Goal: Navigation & Orientation: Find specific page/section

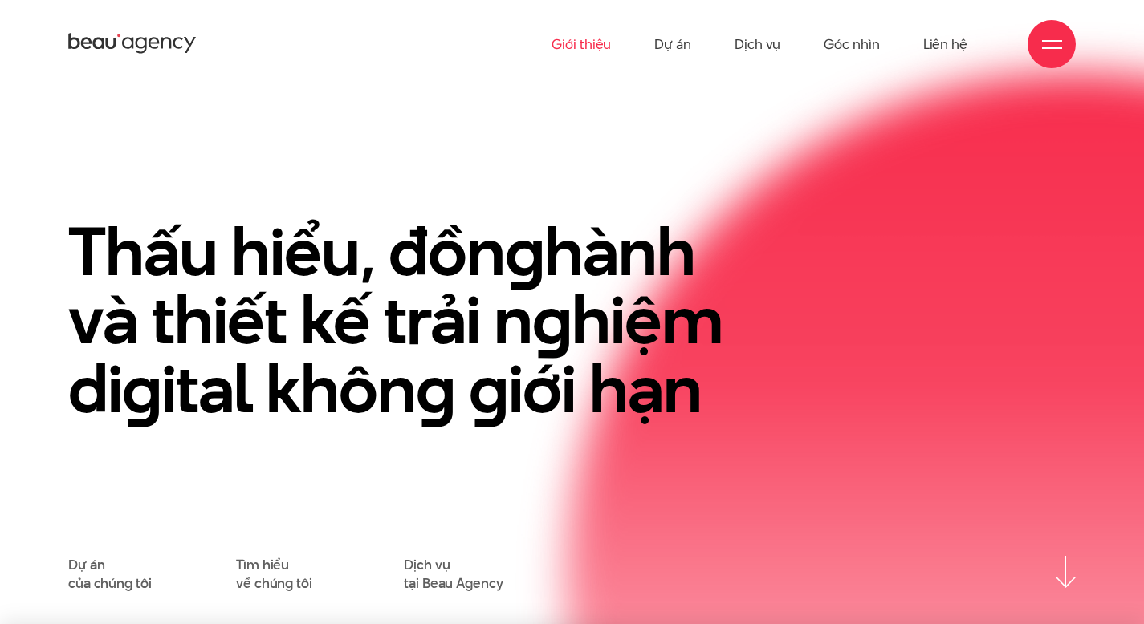
click at [601, 43] on link "Giới thiệu" at bounding box center [580, 44] width 59 height 88
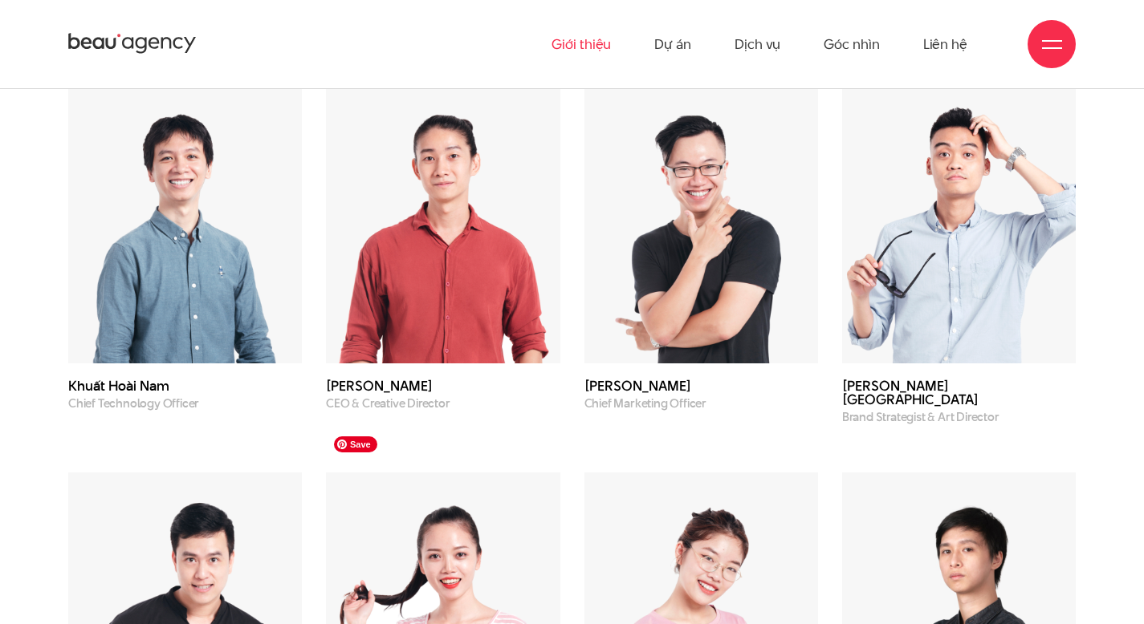
scroll to position [4332, 0]
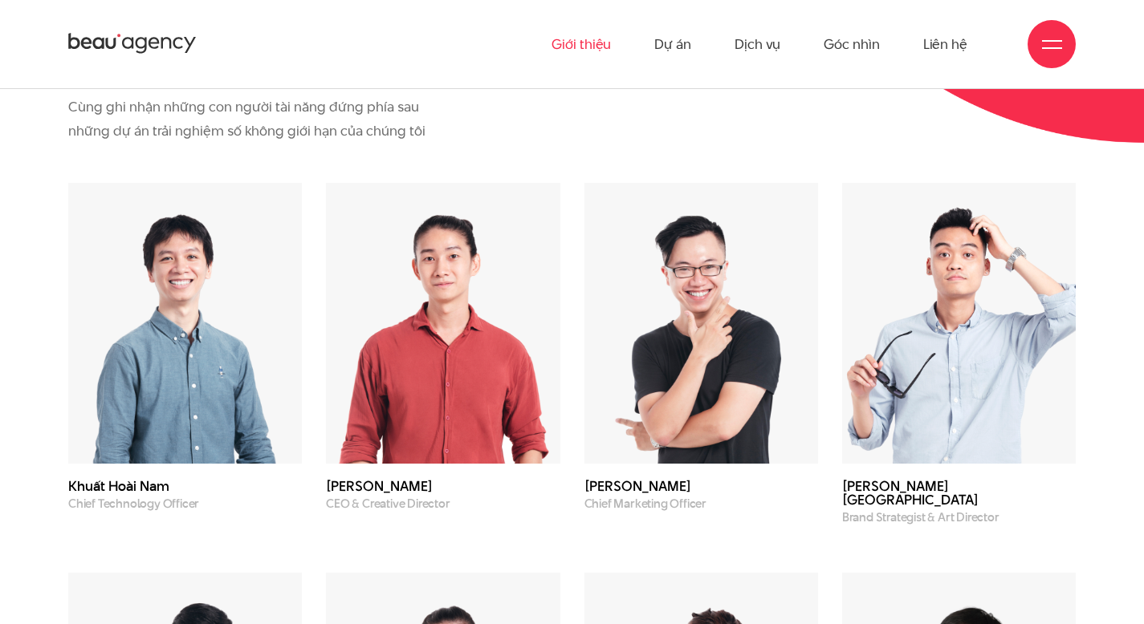
click at [393, 383] on img at bounding box center [443, 323] width 234 height 281
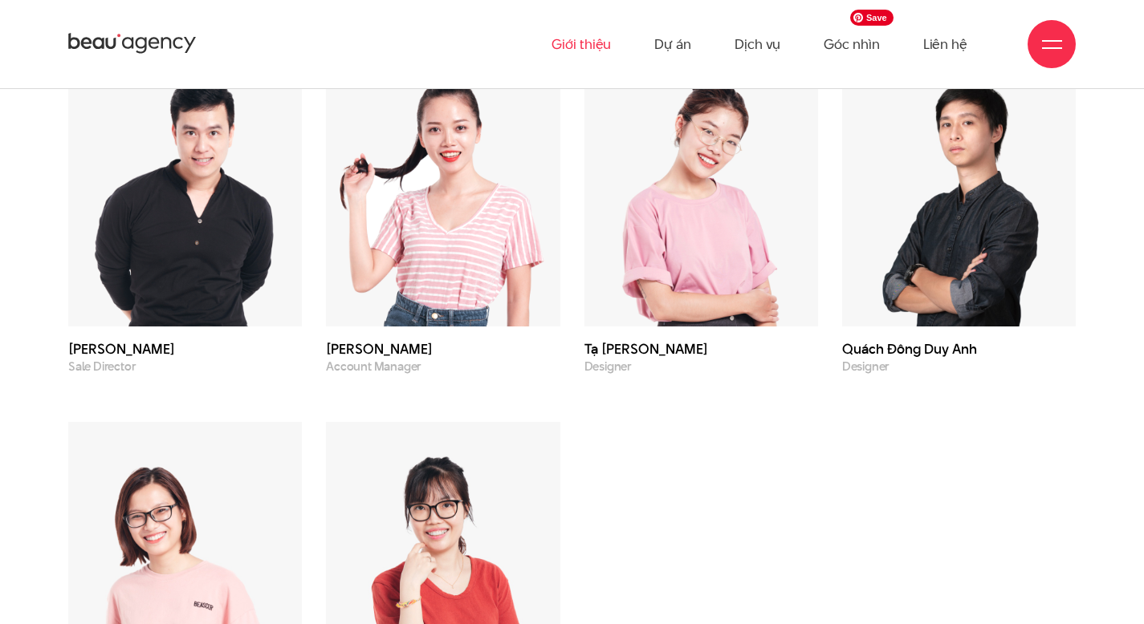
scroll to position [4799, 0]
